Goal: Use online tool/utility: Utilize a website feature to perform a specific function

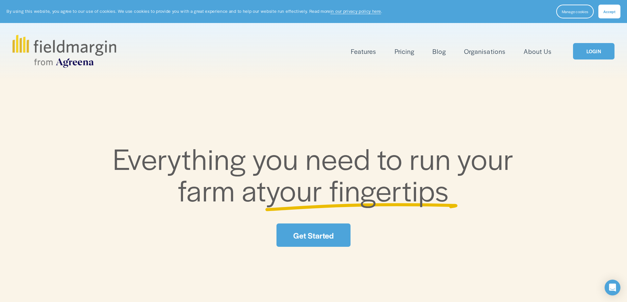
click at [593, 56] on link "LOGIN" at bounding box center [593, 51] width 41 height 17
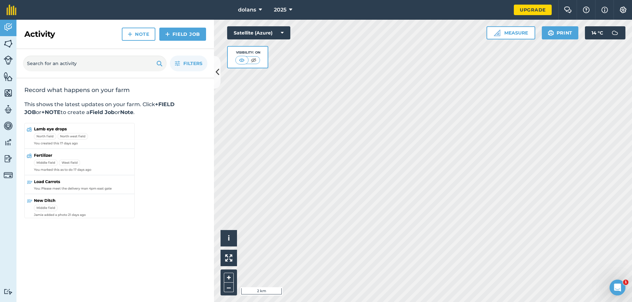
click at [149, 159] on div "Activity Fields Livestock Features Maps Team Vehicles Data Reporting Billing Tu…" at bounding box center [316, 161] width 632 height 283
click at [497, 302] on html "dolans 2025 Upgrade Farm Chat Help Info Settings Map printing is not available …" at bounding box center [316, 151] width 632 height 302
click at [453, 302] on html "dolans 2025 Upgrade Farm Chat Help Info Settings Map printing is not available …" at bounding box center [316, 151] width 632 height 302
click at [210, 0] on html "dolans 2025 Upgrade Farm Chat Help Info Settings Map printing is not available …" at bounding box center [316, 151] width 632 height 302
click at [280, 35] on button "Satellite (Azure)" at bounding box center [258, 32] width 63 height 13
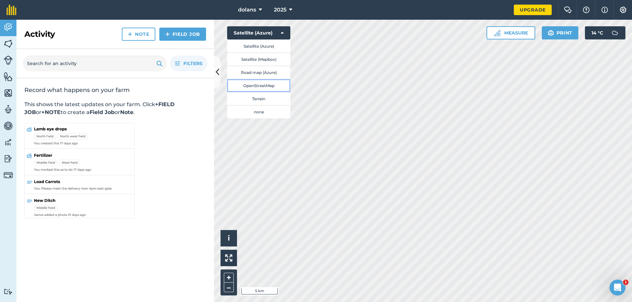
click at [263, 84] on button "OpenStreetMap" at bounding box center [258, 85] width 63 height 13
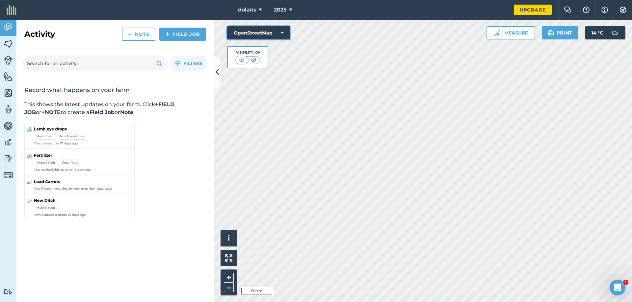
drag, startPoint x: 284, startPoint y: 33, endPoint x: 284, endPoint y: 38, distance: 4.9
click at [285, 33] on button "OpenStreetMap" at bounding box center [258, 32] width 63 height 13
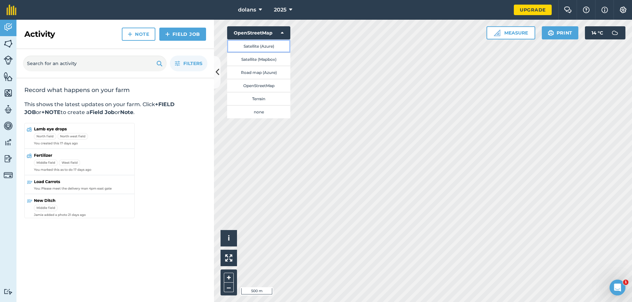
click at [271, 40] on button "Satellite (Azure)" at bounding box center [258, 45] width 63 height 13
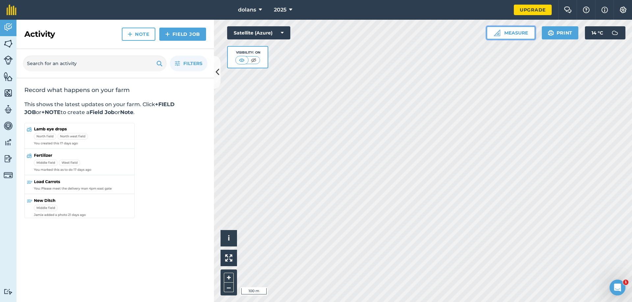
drag, startPoint x: 508, startPoint y: 33, endPoint x: 502, endPoint y: 35, distance: 6.4
click at [509, 33] on button "Measure" at bounding box center [510, 32] width 49 height 13
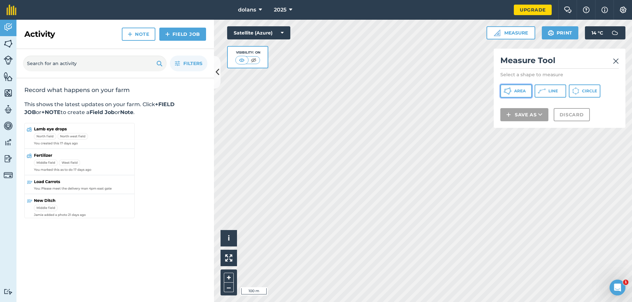
click at [513, 90] on button "Area" at bounding box center [516, 91] width 32 height 13
